Goal: Find specific page/section: Find specific page/section

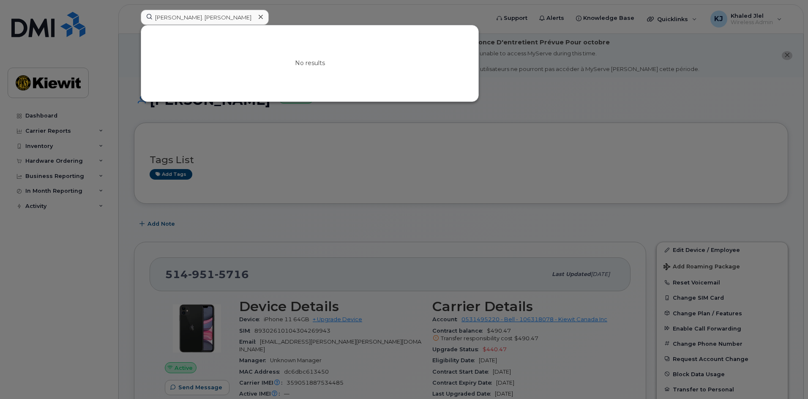
click at [181, 18] on input "Nicholas. bedard" at bounding box center [205, 17] width 128 height 15
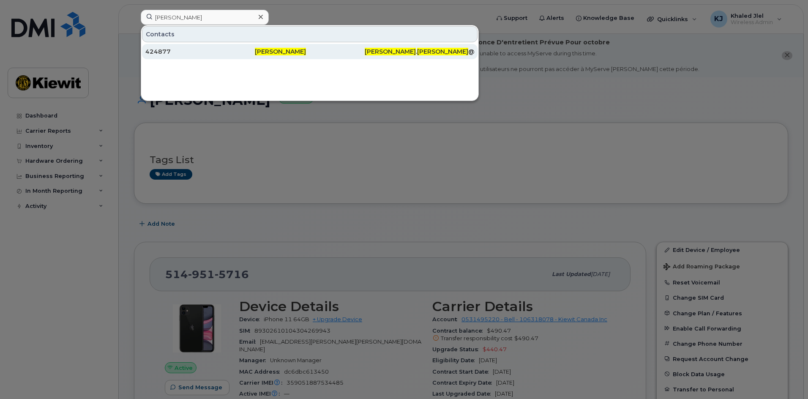
type input "Nicholas bedard"
click at [227, 50] on div "424877" at bounding box center [200, 51] width 110 height 8
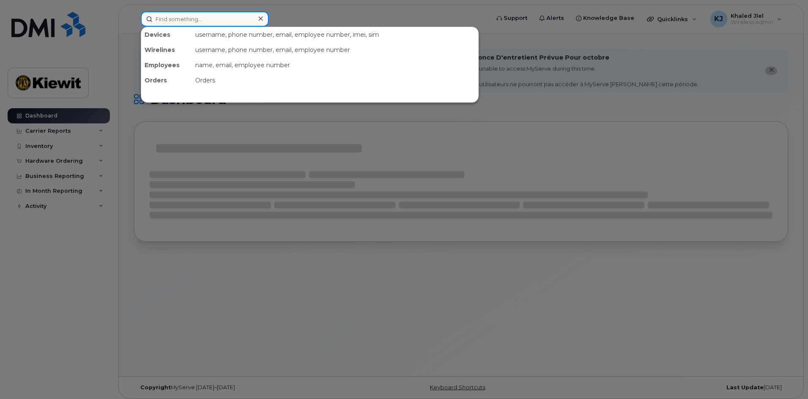
click at [248, 19] on input at bounding box center [205, 18] width 128 height 15
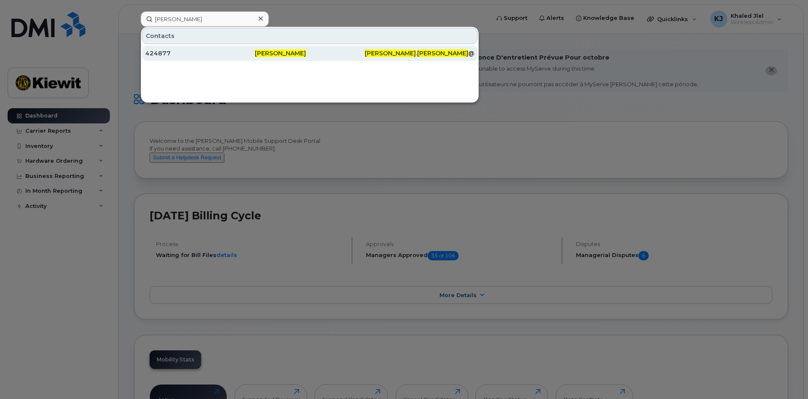
click at [280, 58] on div "[PERSON_NAME]" at bounding box center [310, 53] width 110 height 15
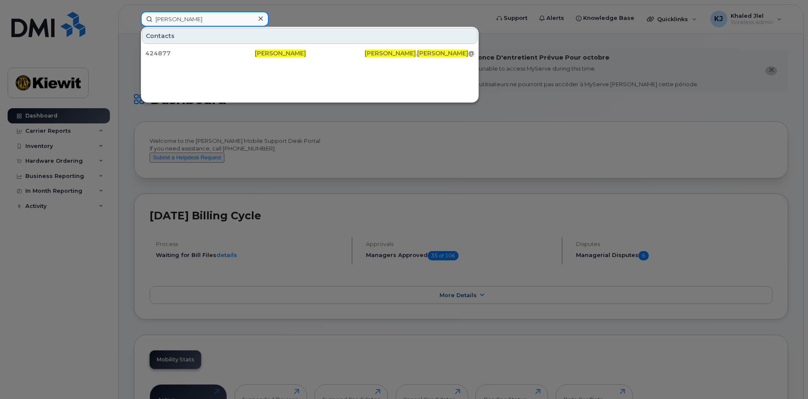
click at [236, 19] on input "[PERSON_NAME]" at bounding box center [205, 18] width 128 height 15
click at [438, 19] on div at bounding box center [404, 199] width 808 height 399
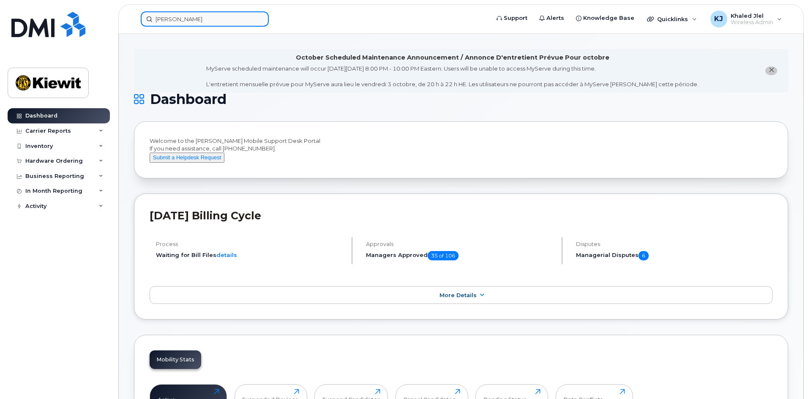
click at [223, 21] on input "[PERSON_NAME]" at bounding box center [205, 18] width 128 height 15
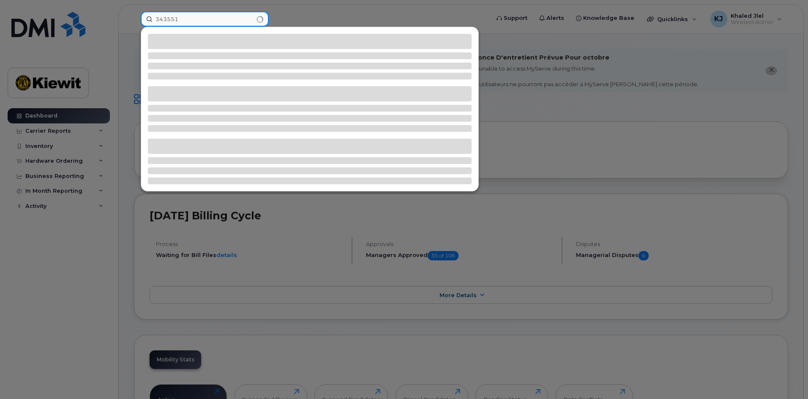
click at [237, 23] on input "343551" at bounding box center [205, 18] width 128 height 15
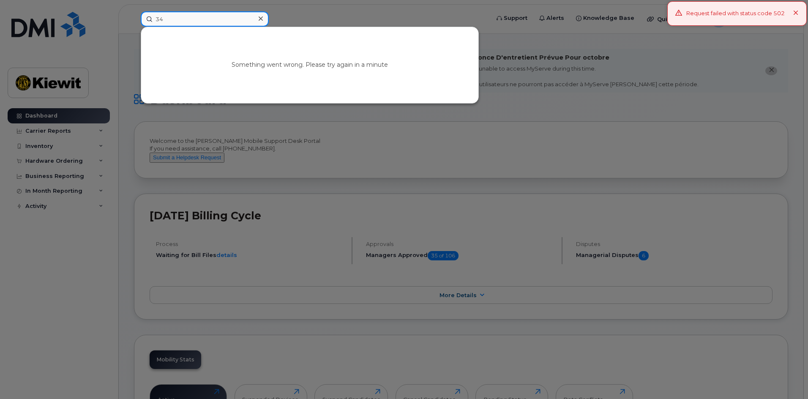
type input "3"
click at [339, 5] on div at bounding box center [404, 199] width 808 height 399
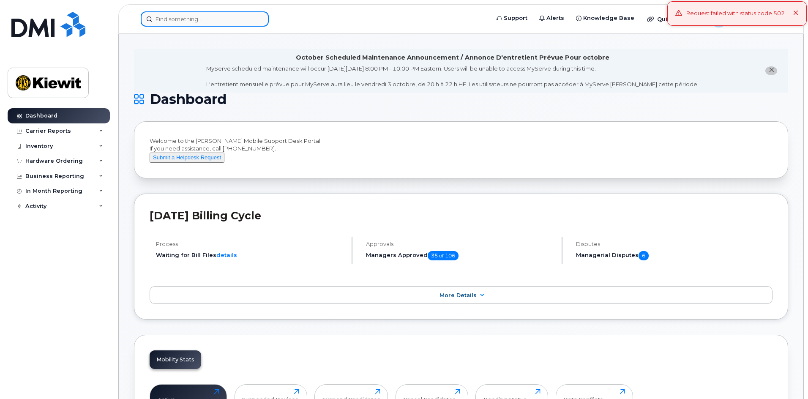
click at [173, 22] on input at bounding box center [205, 18] width 128 height 15
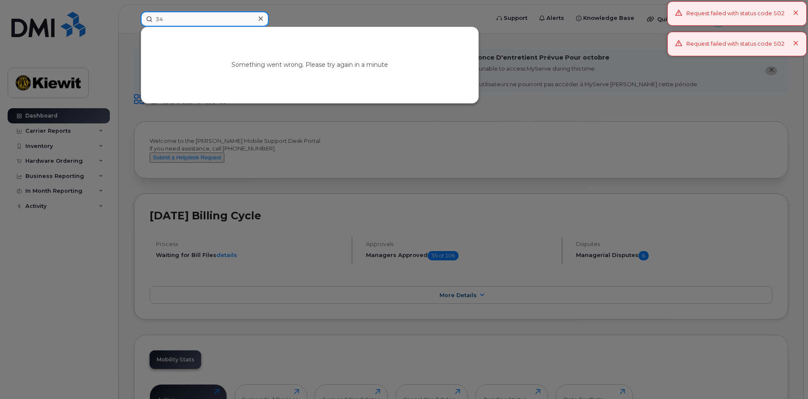
type input "3"
click at [290, 8] on div at bounding box center [404, 199] width 808 height 399
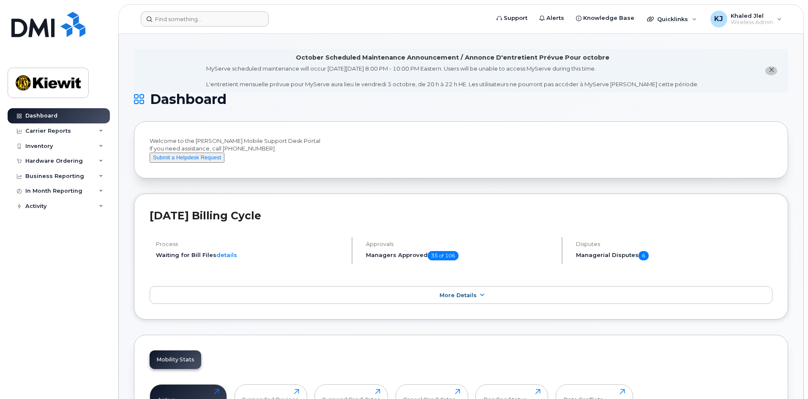
click at [232, 25] on input at bounding box center [205, 18] width 128 height 15
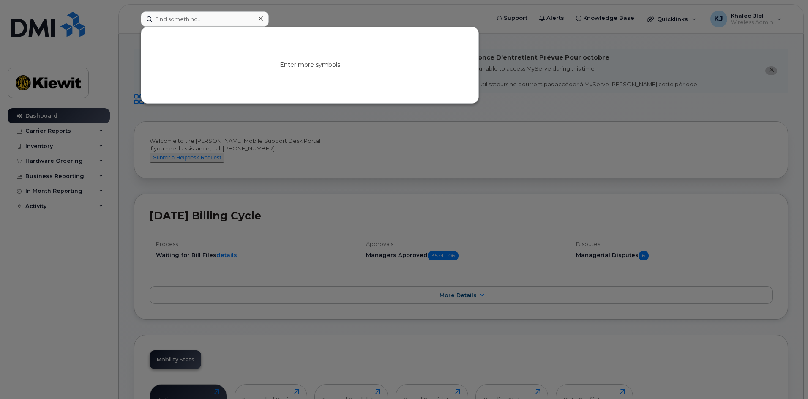
click at [575, 76] on div at bounding box center [404, 199] width 808 height 399
click at [217, 20] on input at bounding box center [205, 18] width 128 height 15
type input "c"
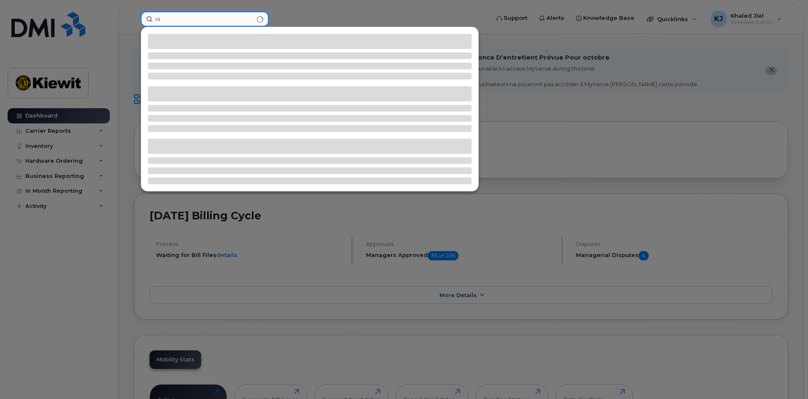
type input "n"
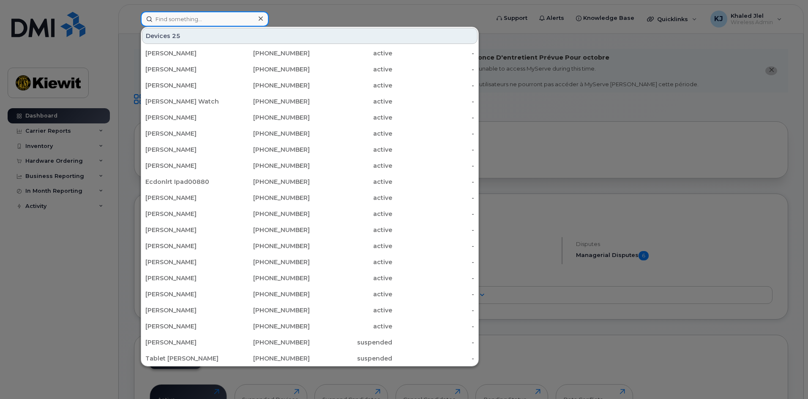
click at [216, 20] on input at bounding box center [205, 18] width 128 height 15
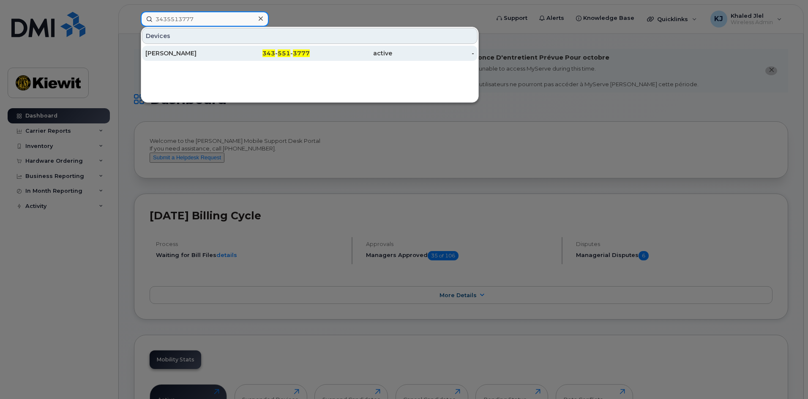
type input "3435513777"
click at [210, 50] on div "[PERSON_NAME]" at bounding box center [186, 53] width 82 height 8
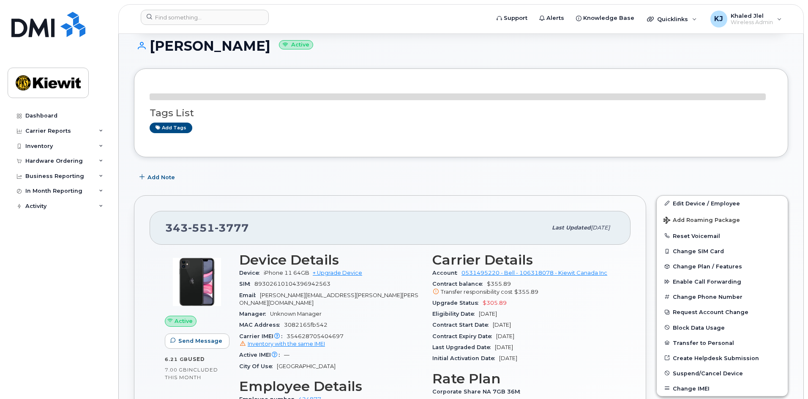
scroll to position [127, 0]
